Goal: Task Accomplishment & Management: Manage account settings

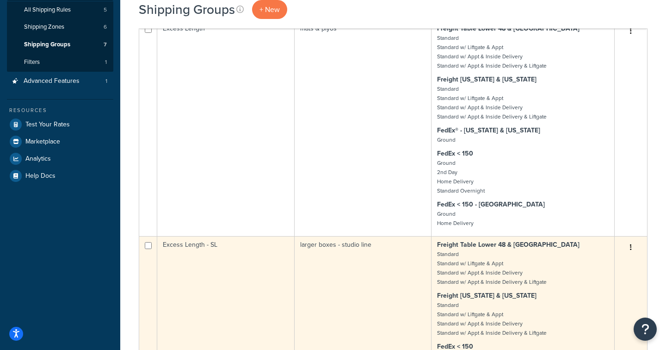
scroll to position [130, 0]
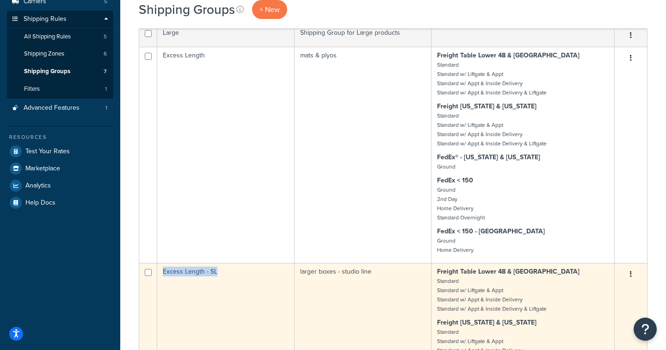
drag, startPoint x: 216, startPoint y: 274, endPoint x: 163, endPoint y: 275, distance: 53.2
copy td "Excess Length - SL"
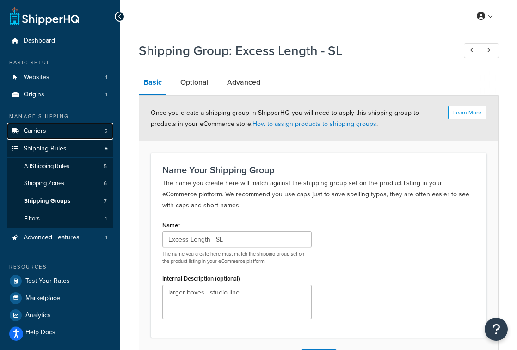
click at [63, 134] on link "Carriers 5" at bounding box center [60, 131] width 106 height 17
